Goal: Task Accomplishment & Management: Manage account settings

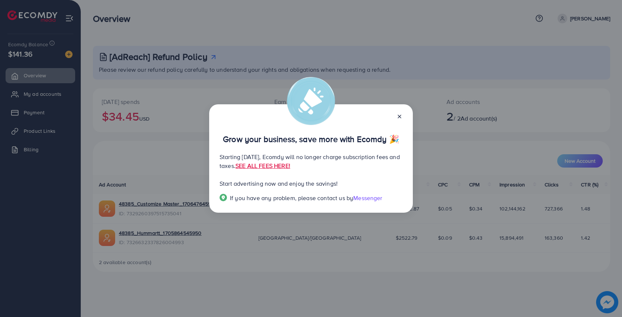
click at [396, 116] on icon at bounding box center [399, 117] width 6 height 6
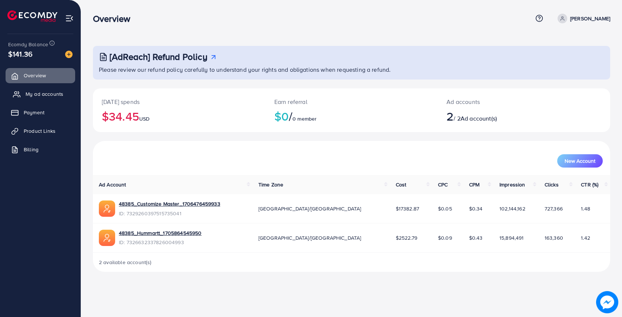
click at [40, 96] on span "My ad accounts" at bounding box center [45, 93] width 38 height 7
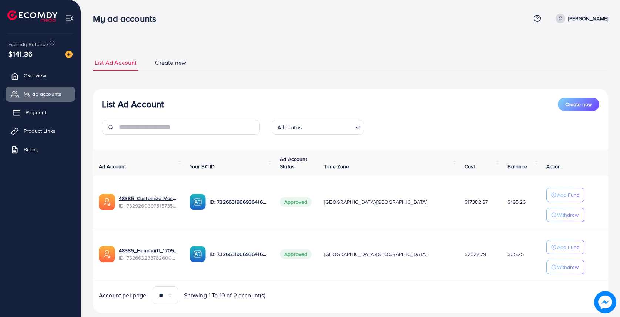
click at [24, 111] on link "Payment" at bounding box center [41, 112] width 70 height 15
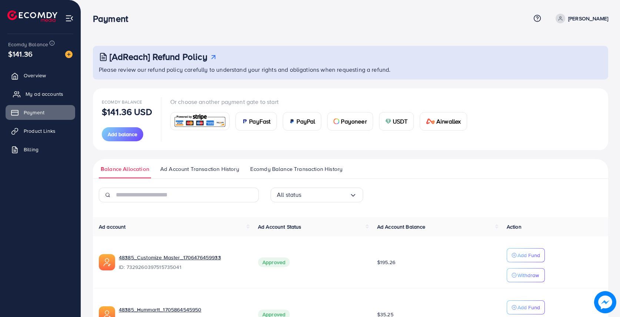
click at [38, 96] on span "My ad accounts" at bounding box center [45, 93] width 38 height 7
